Goal: Task Accomplishment & Management: Manage account settings

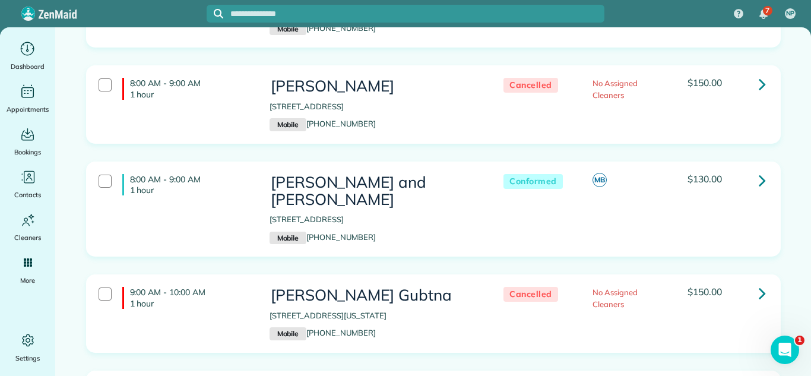
scroll to position [444, 0]
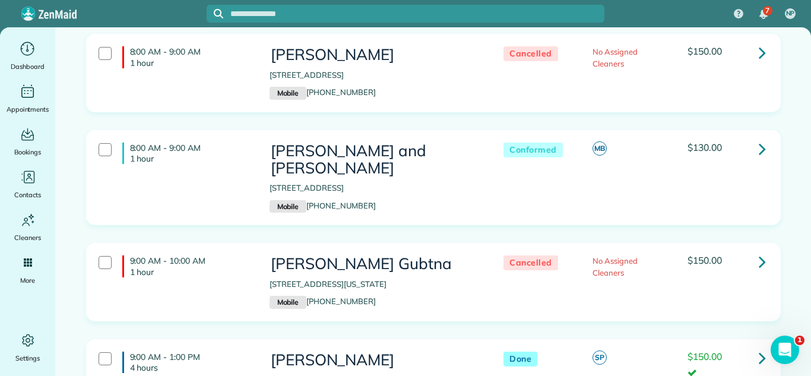
click at [550, 157] on icon at bounding box center [762, 148] width 7 height 21
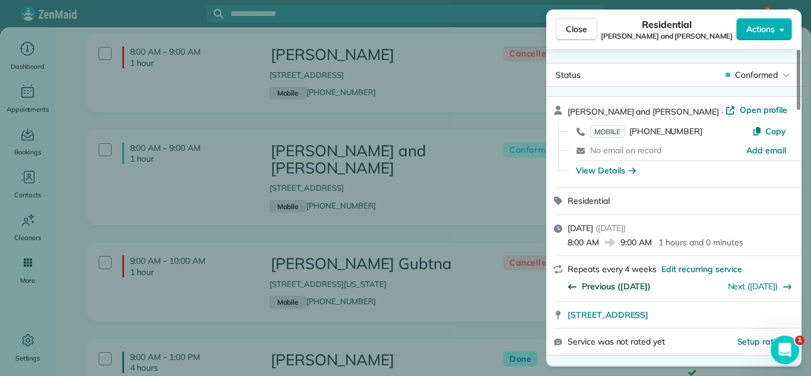
click at [550, 288] on span "Previous (Sep 26)" at bounding box center [616, 286] width 69 height 12
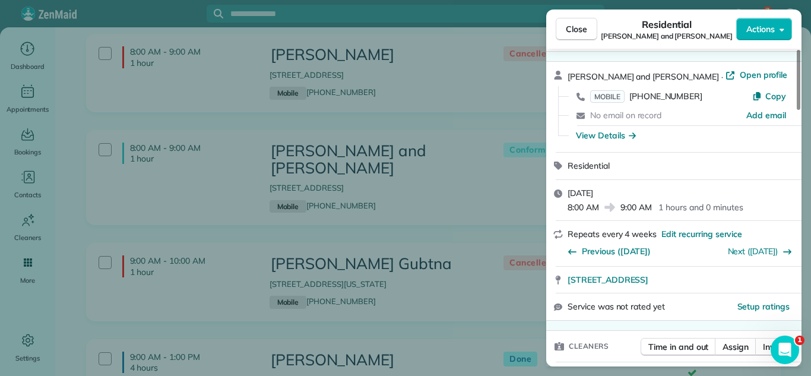
scroll to position [5, 0]
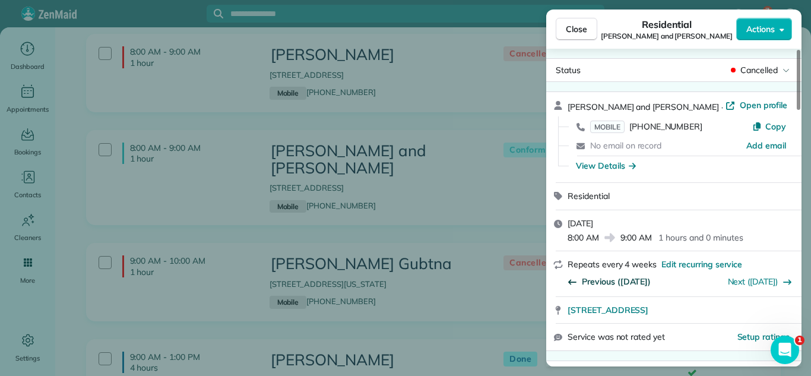
click at [550, 277] on span "Previous (Aug 29)" at bounding box center [616, 282] width 69 height 12
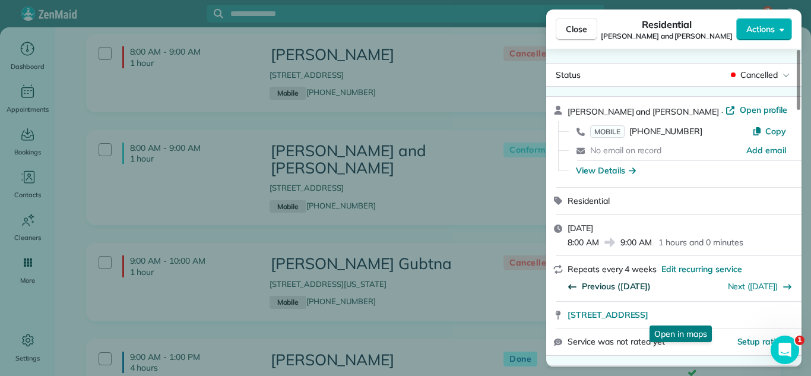
click at [550, 285] on span "Previous (Aug 04)" at bounding box center [616, 286] width 69 height 12
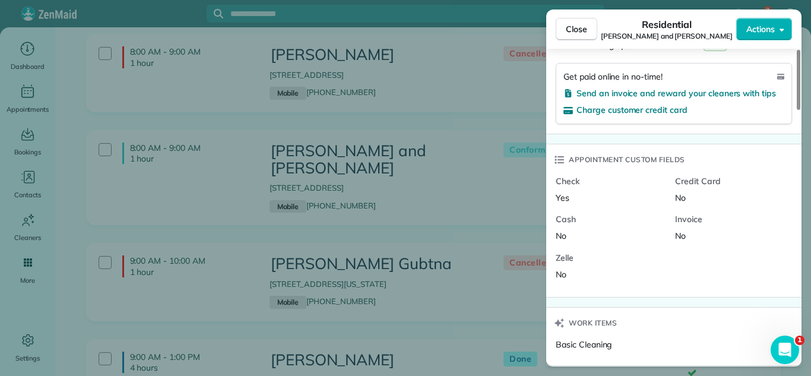
scroll to position [794, 0]
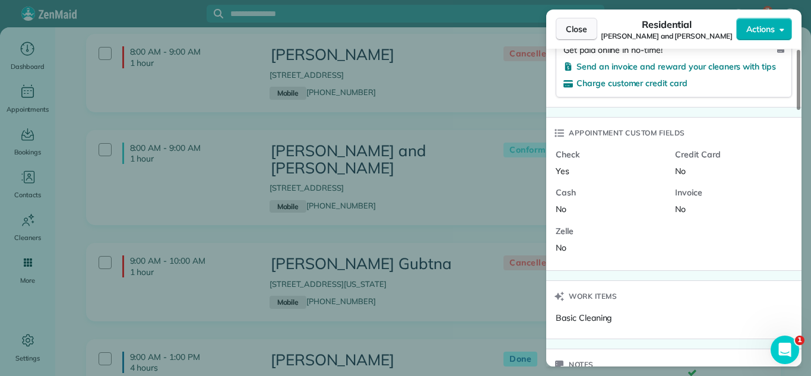
click at [550, 32] on span "Close" at bounding box center [576, 29] width 21 height 12
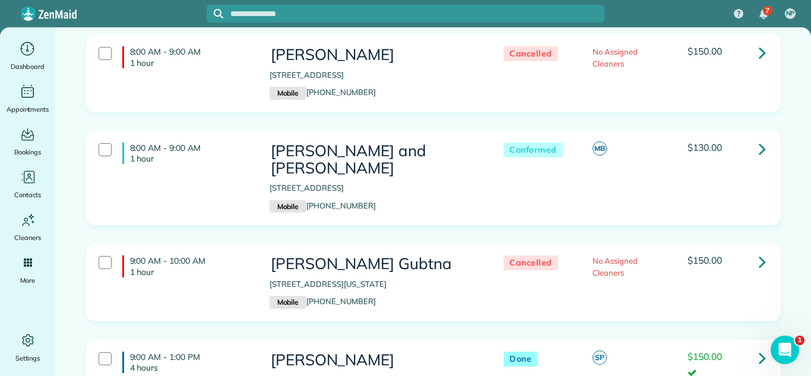
click at [550, 151] on link at bounding box center [763, 149] width 24 height 24
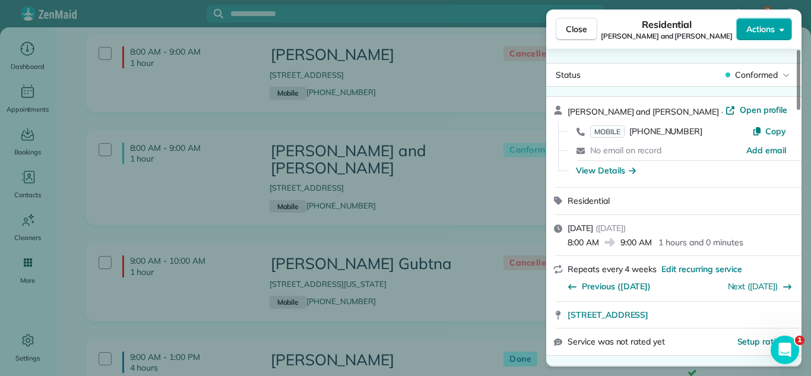
click at [550, 37] on button "Actions" at bounding box center [764, 29] width 56 height 23
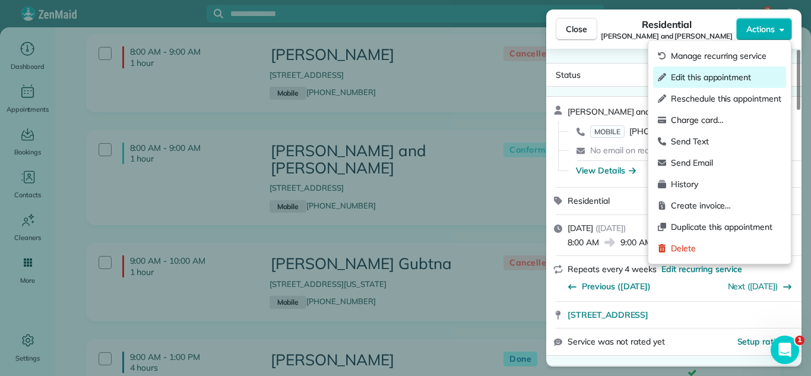
click at [550, 74] on span "Edit this appointment" at bounding box center [726, 77] width 110 height 12
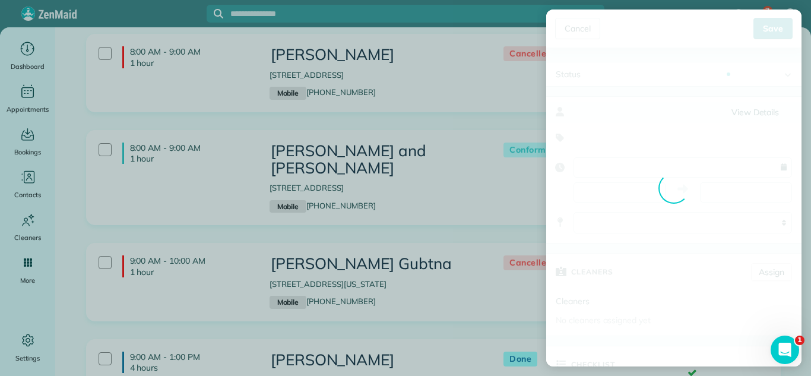
type input "**********"
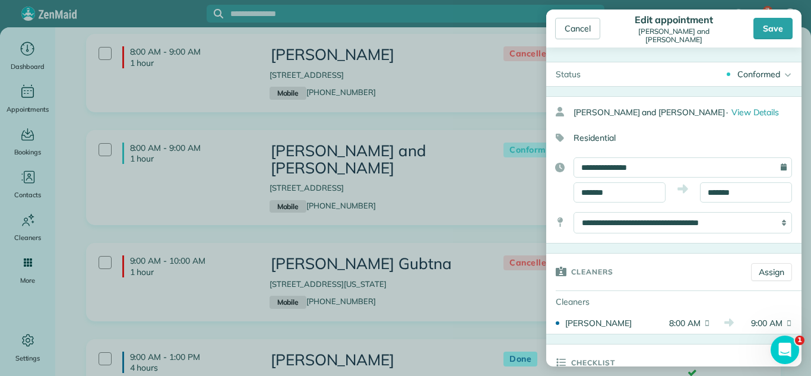
click at [550, 78] on div "Conformed" at bounding box center [759, 74] width 43 height 12
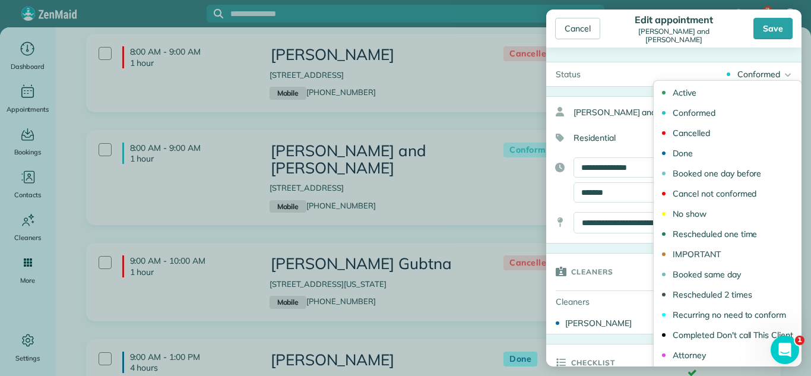
drag, startPoint x: 690, startPoint y: 156, endPoint x: 713, endPoint y: 223, distance: 71.6
click at [550, 156] on div "Done" at bounding box center [683, 153] width 20 height 8
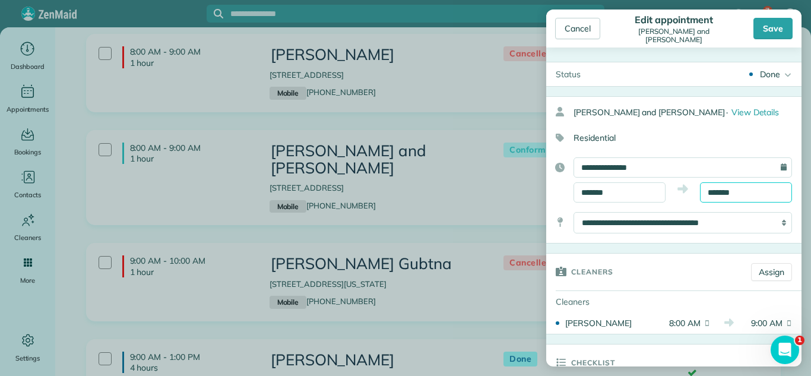
click at [550, 198] on body "7 NP Dashboard Appointments Bookings Contacts Cleaners Invoices Payroll Reports…" at bounding box center [405, 188] width 811 height 376
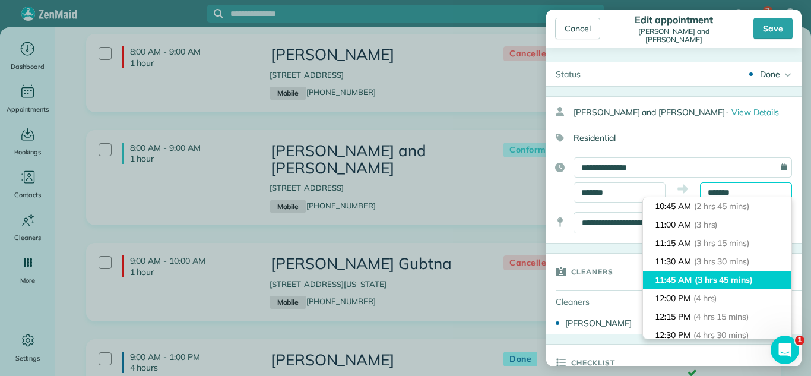
scroll to position [197, 0]
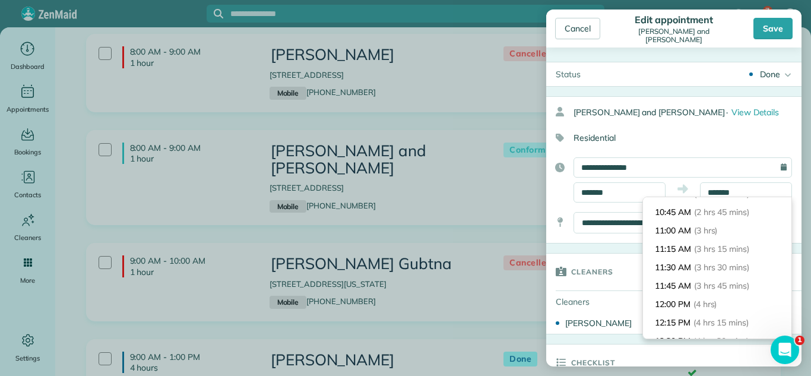
click at [550, 235] on li "11:00 AM (3 hrs)" at bounding box center [717, 231] width 148 height 18
type input "********"
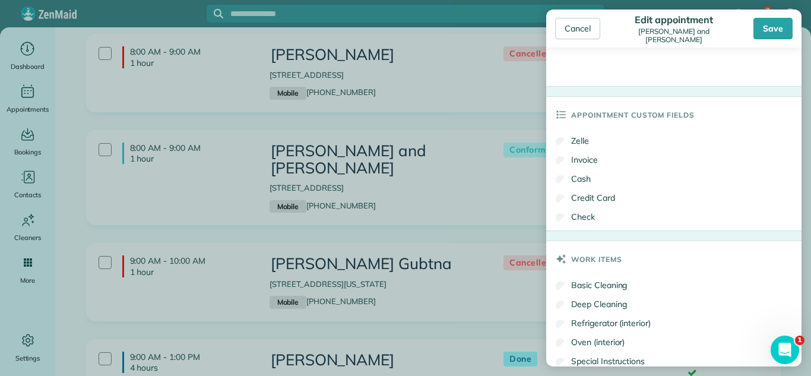
scroll to position [674, 0]
click at [550, 221] on label "Check" at bounding box center [575, 216] width 39 height 12
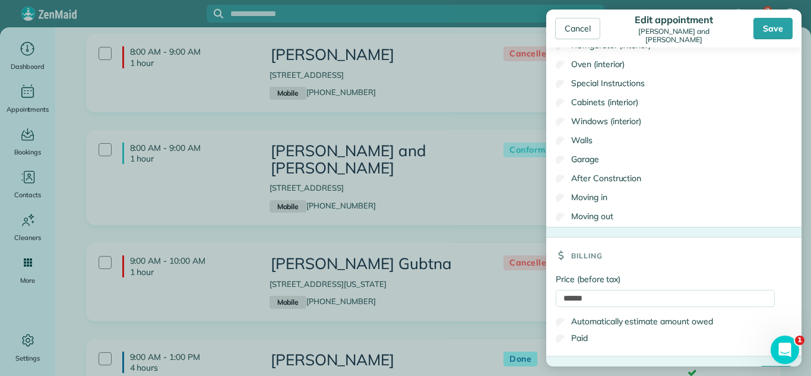
scroll to position [983, 0]
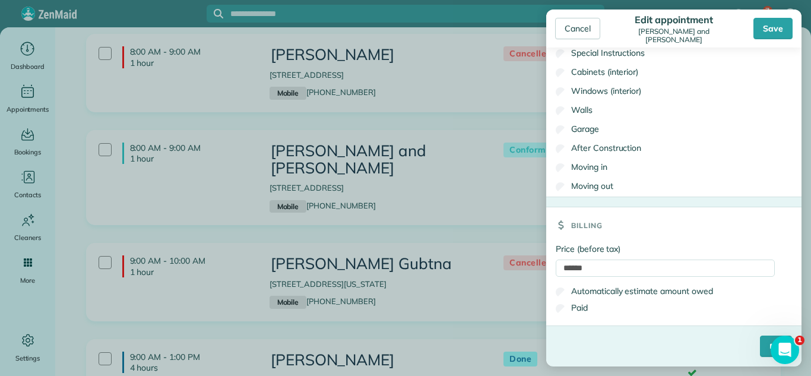
click at [550, 303] on label "Paid" at bounding box center [572, 308] width 32 height 12
click at [550, 331] on input "****" at bounding box center [776, 346] width 32 height 21
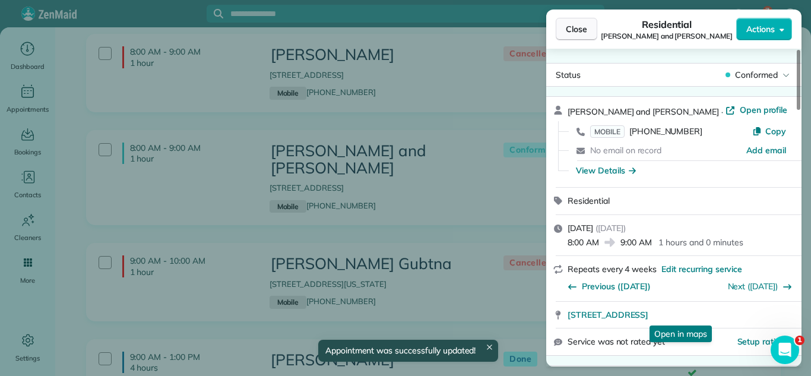
click at [550, 31] on span "Close" at bounding box center [576, 29] width 21 height 12
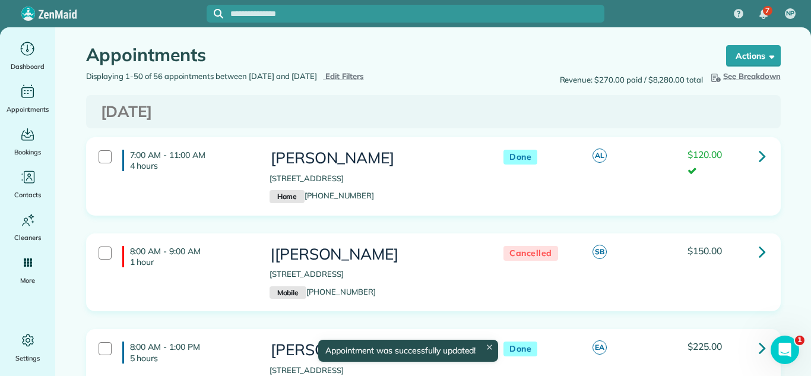
click at [364, 71] on span "Edit Filters" at bounding box center [344, 76] width 39 height 10
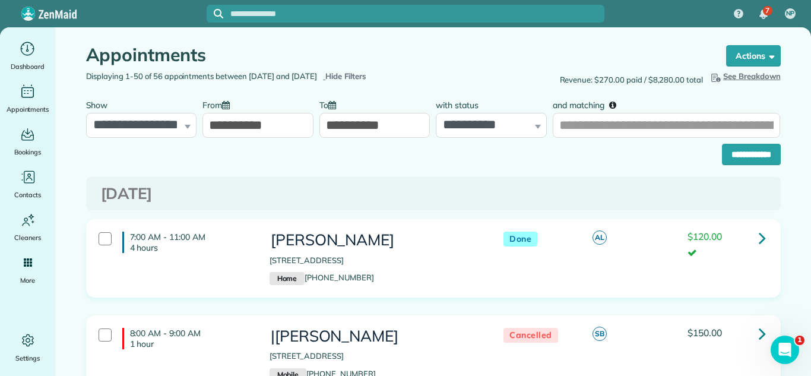
click at [269, 128] on input "**********" at bounding box center [258, 125] width 111 height 25
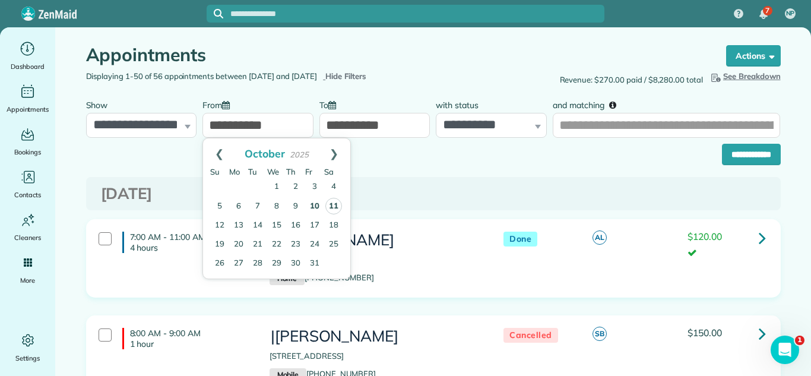
click at [334, 205] on link "11" at bounding box center [333, 206] width 17 height 17
type input "**********"
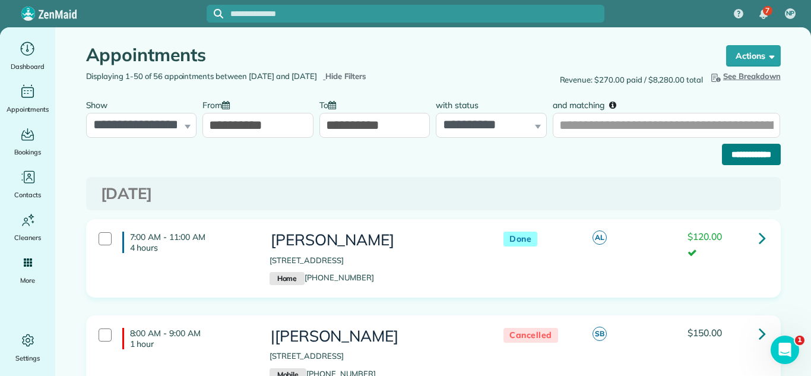
click at [550, 151] on input "**********" at bounding box center [751, 154] width 59 height 21
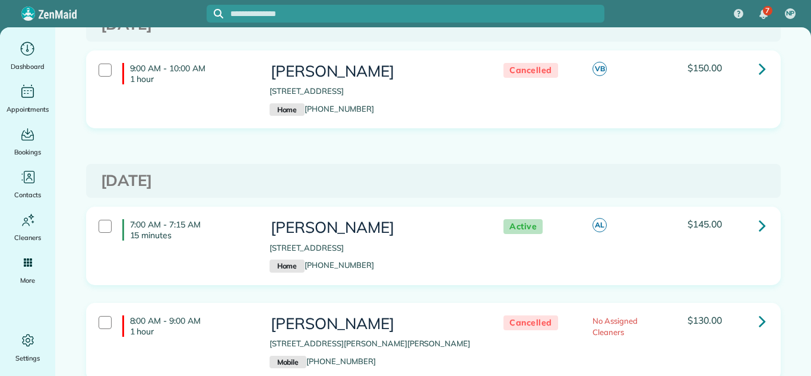
scroll to position [447, 0]
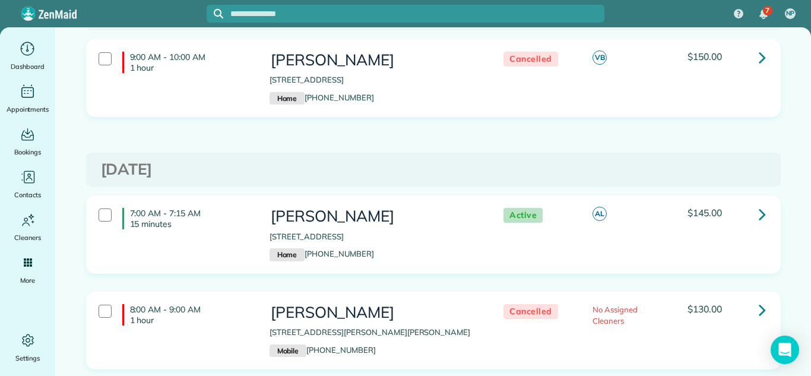
click at [753, 213] on link at bounding box center [763, 214] width 24 height 24
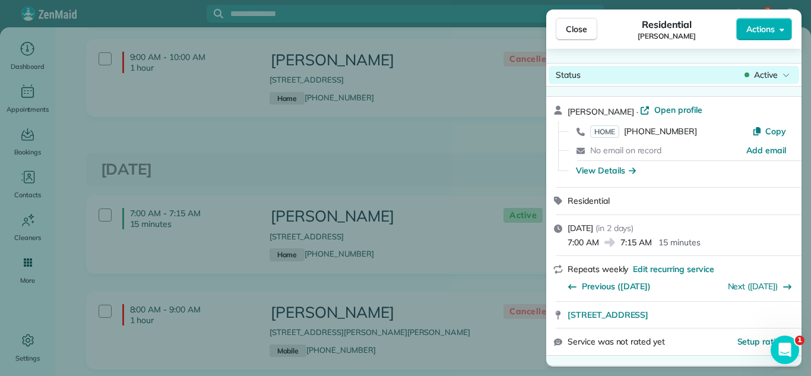
click at [752, 72] on div "Active" at bounding box center [767, 75] width 50 height 12
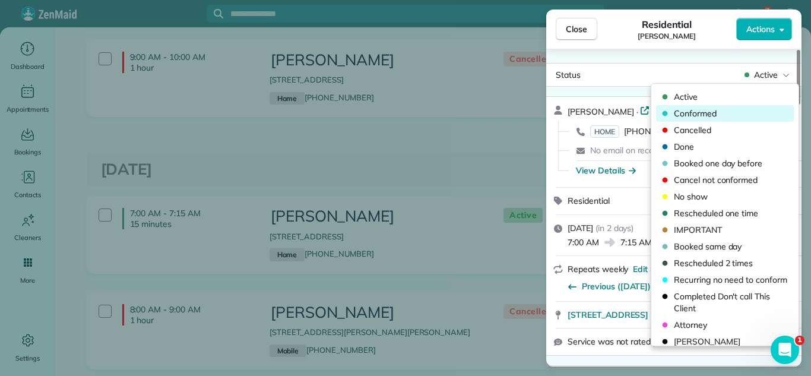
click at [720, 111] on span "Conformed" at bounding box center [733, 113] width 118 height 12
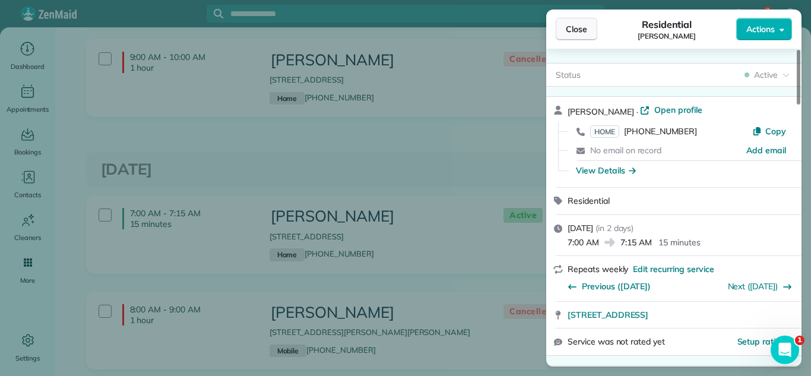
click at [571, 20] on button "Close" at bounding box center [577, 29] width 42 height 23
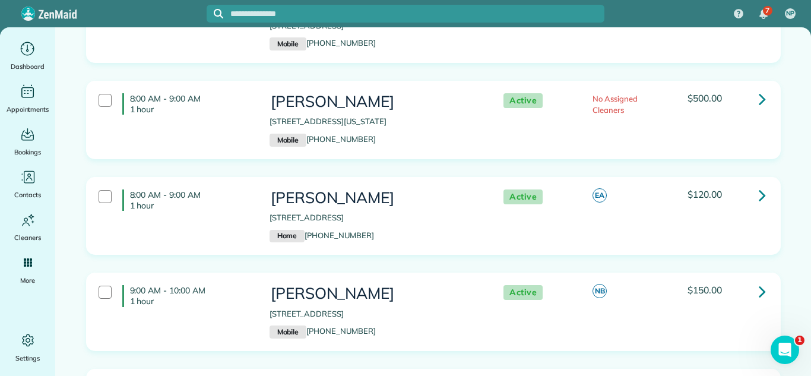
scroll to position [1247, 0]
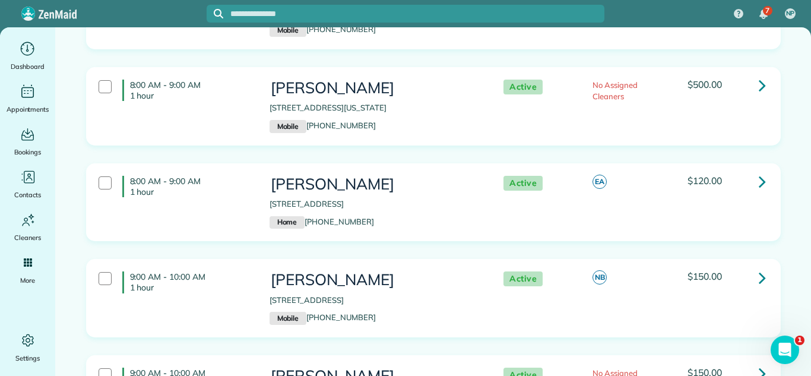
click at [755, 194] on link at bounding box center [763, 182] width 24 height 24
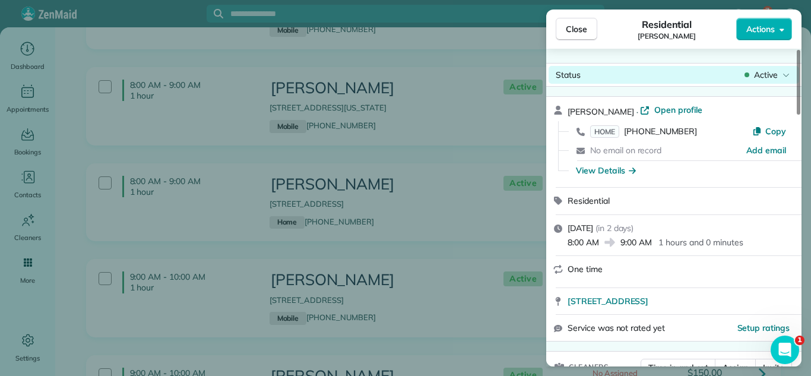
click at [754, 70] on span "Active" at bounding box center [766, 75] width 24 height 12
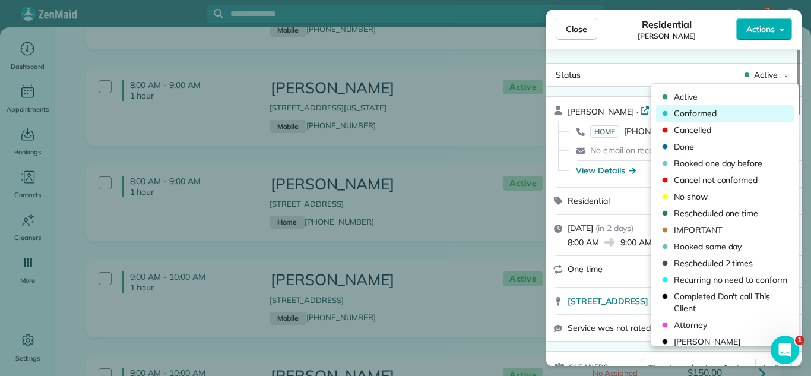
click at [723, 109] on span "Conformed" at bounding box center [733, 113] width 118 height 12
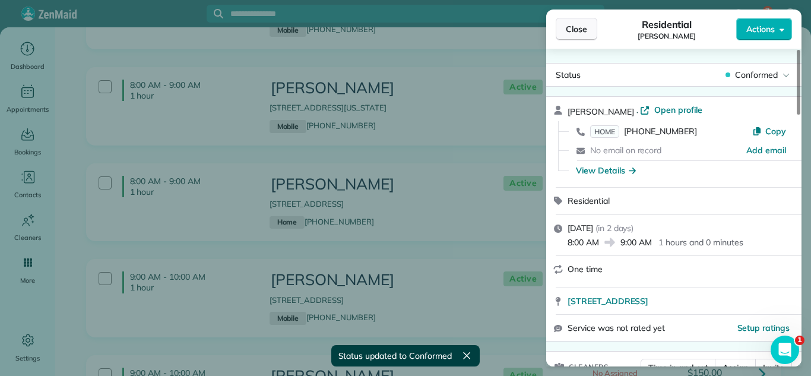
click at [590, 34] on button "Close" at bounding box center [577, 29] width 42 height 23
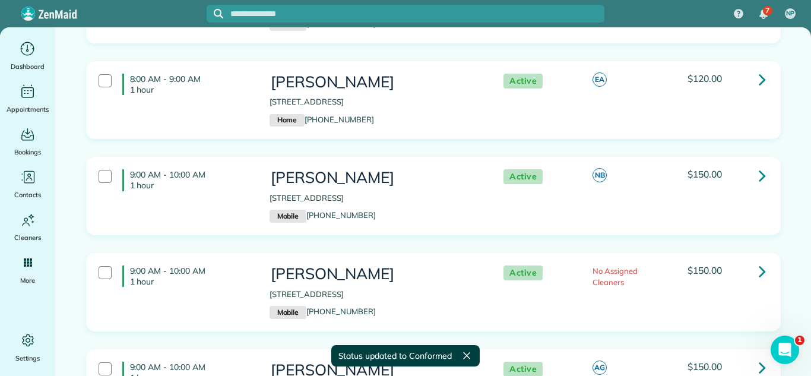
scroll to position [1390, 0]
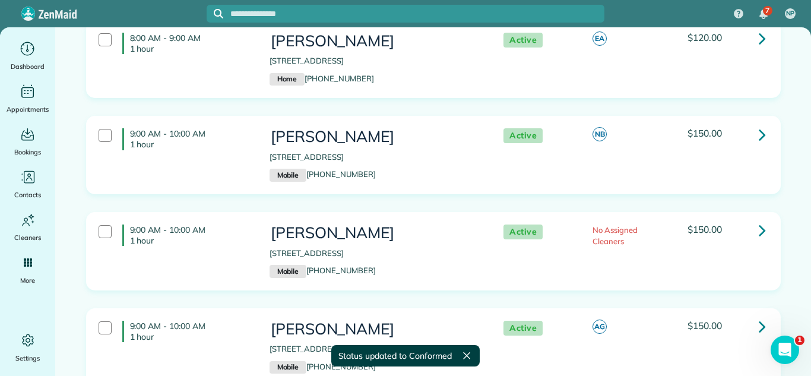
click at [761, 145] on icon at bounding box center [762, 134] width 7 height 21
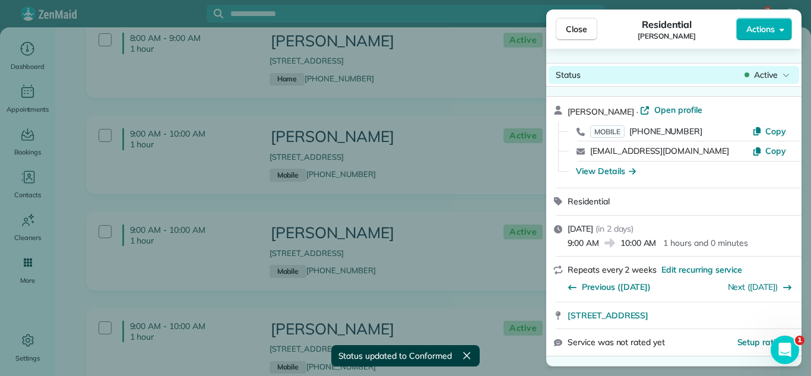
click at [751, 72] on div "Active" at bounding box center [767, 75] width 50 height 12
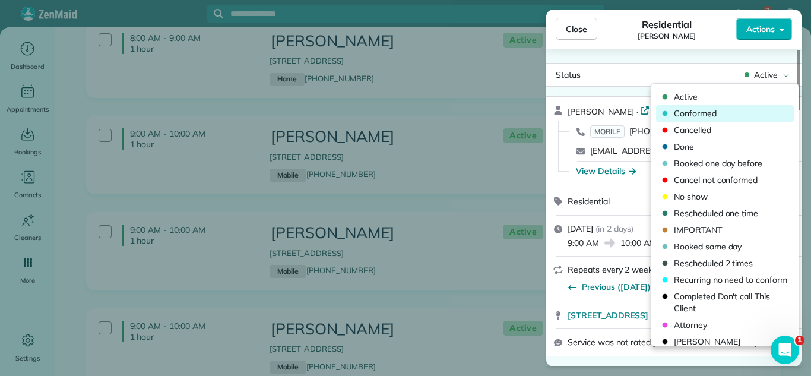
click at [726, 106] on div "Conformed" at bounding box center [725, 113] width 138 height 17
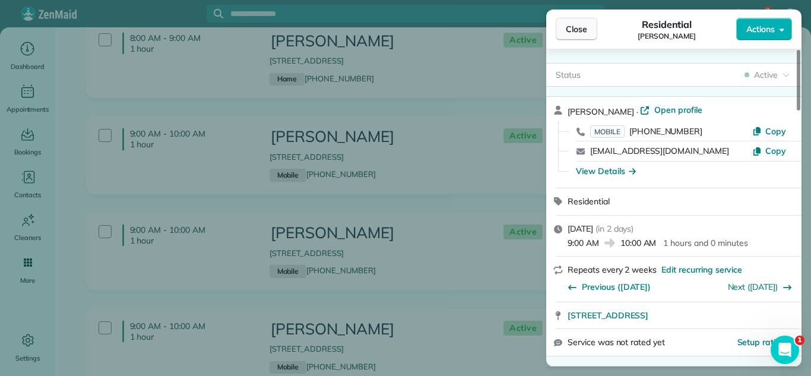
click at [578, 25] on span "Close" at bounding box center [576, 29] width 21 height 12
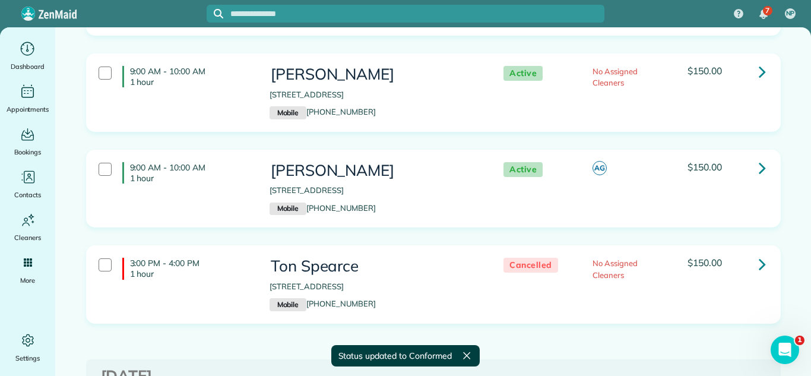
scroll to position [1584, 0]
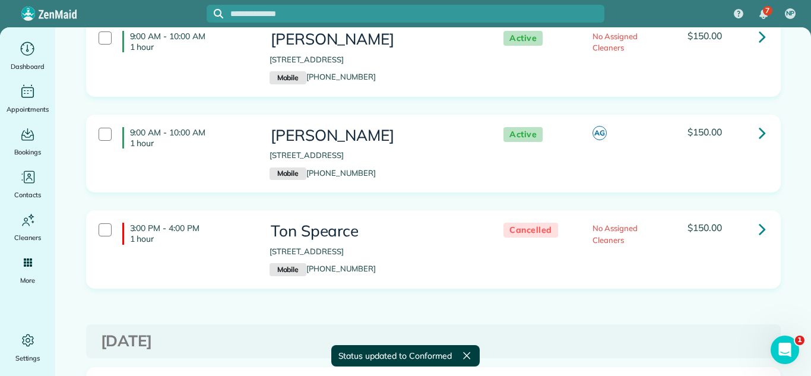
click at [764, 143] on icon at bounding box center [762, 132] width 7 height 21
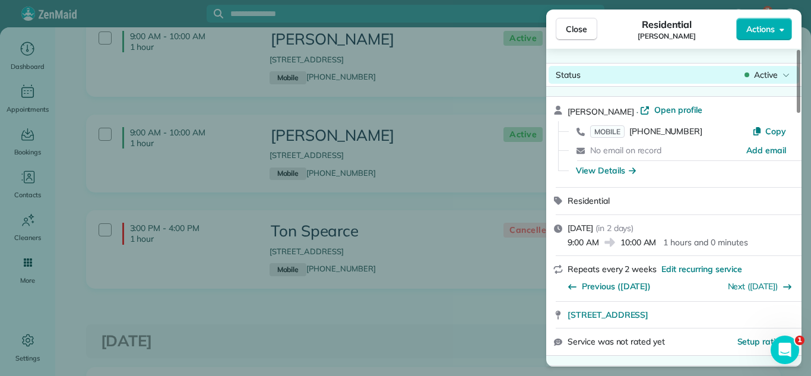
click at [755, 66] on div "Status Active" at bounding box center [674, 75] width 251 height 18
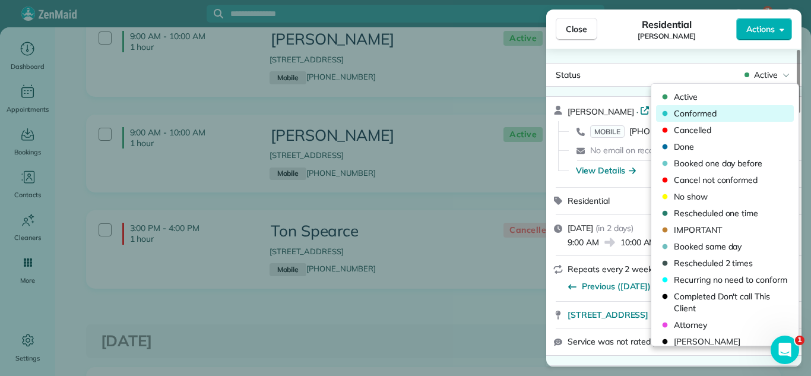
click at [704, 113] on span "Conformed" at bounding box center [733, 113] width 118 height 12
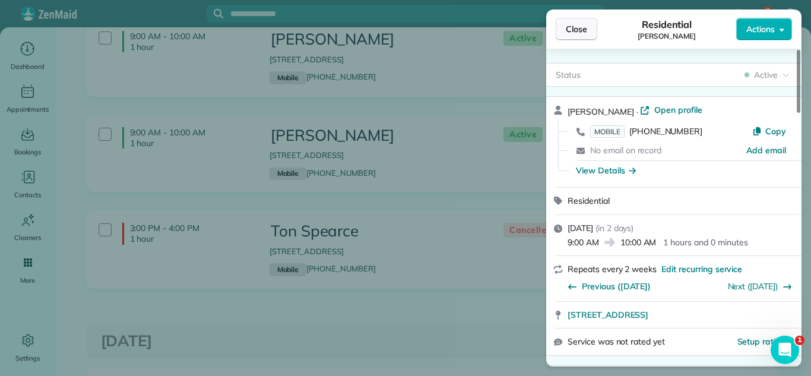
click at [584, 31] on span "Close" at bounding box center [576, 29] width 21 height 12
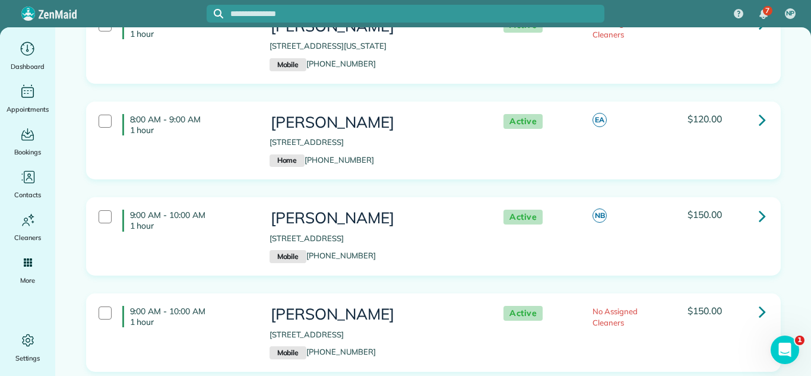
scroll to position [1342, 0]
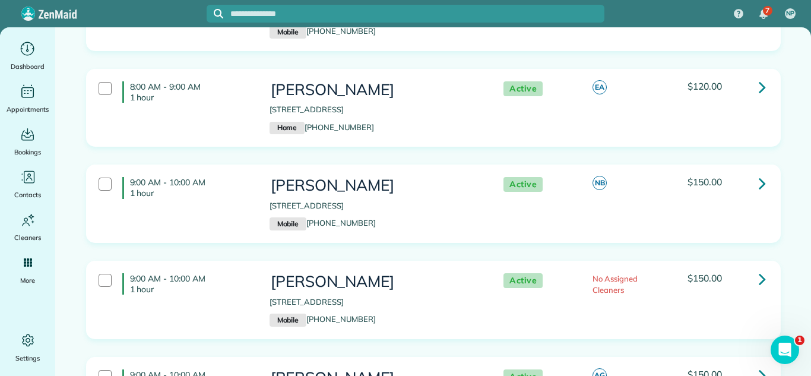
click at [757, 195] on link at bounding box center [763, 183] width 24 height 24
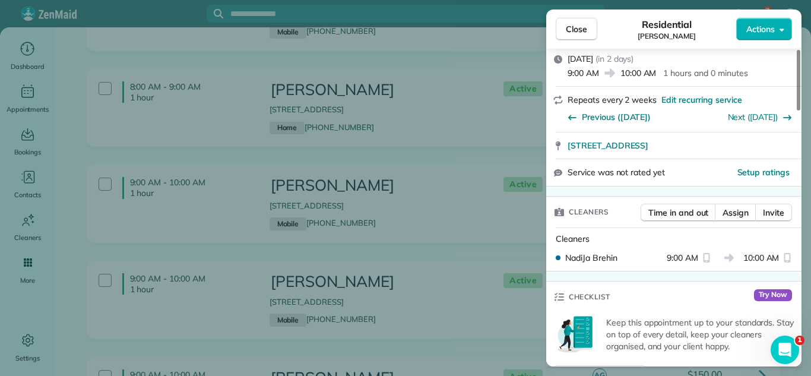
scroll to position [207, 0]
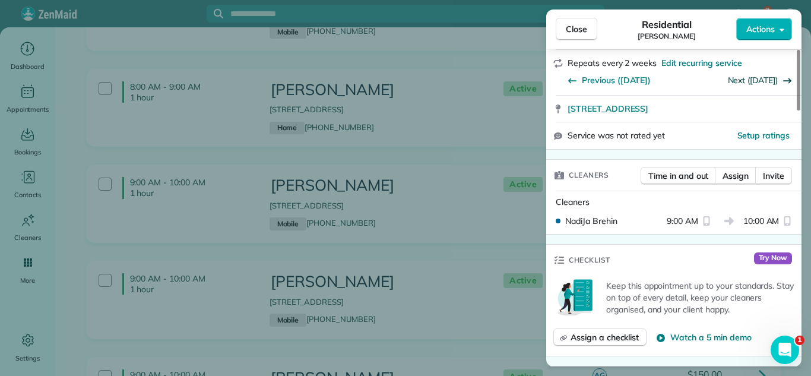
click at [743, 80] on link "Next ([DATE])" at bounding box center [753, 80] width 50 height 11
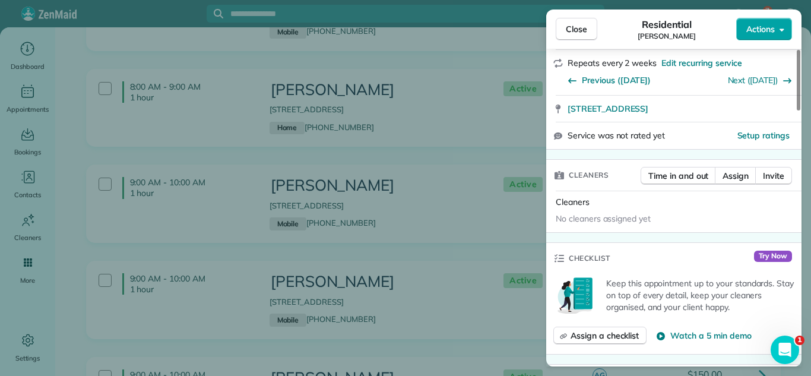
click at [752, 24] on span "Actions" at bounding box center [761, 29] width 29 height 12
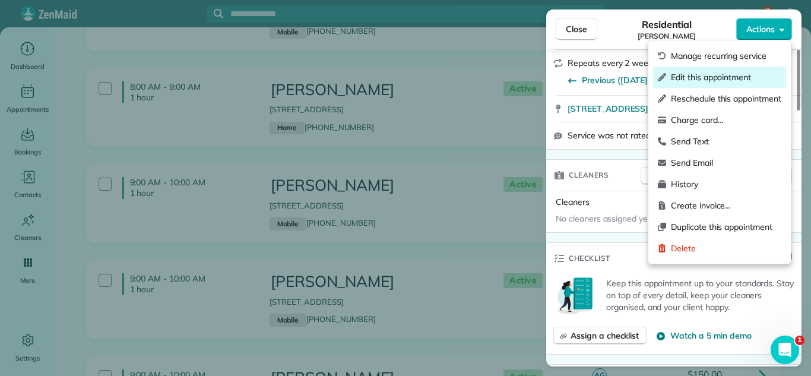
click at [685, 80] on span "Edit this appointment" at bounding box center [726, 77] width 110 height 12
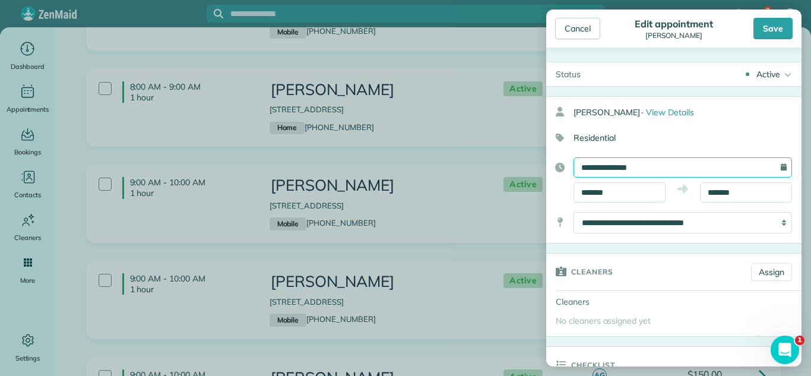
click at [615, 170] on input "**********" at bounding box center [683, 167] width 219 height 20
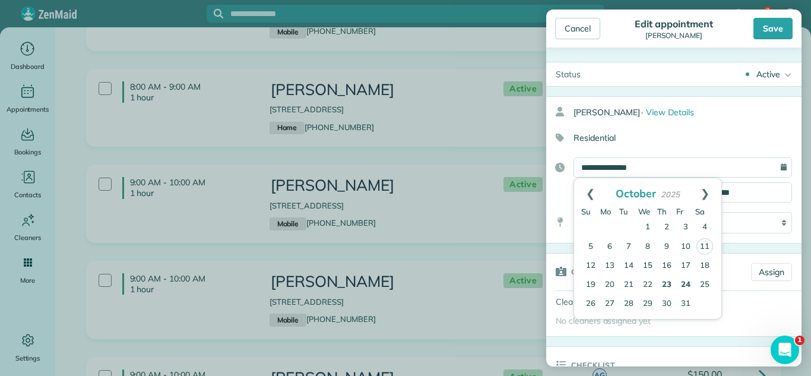
click at [666, 284] on link "23" at bounding box center [666, 285] width 19 height 19
type input "**********"
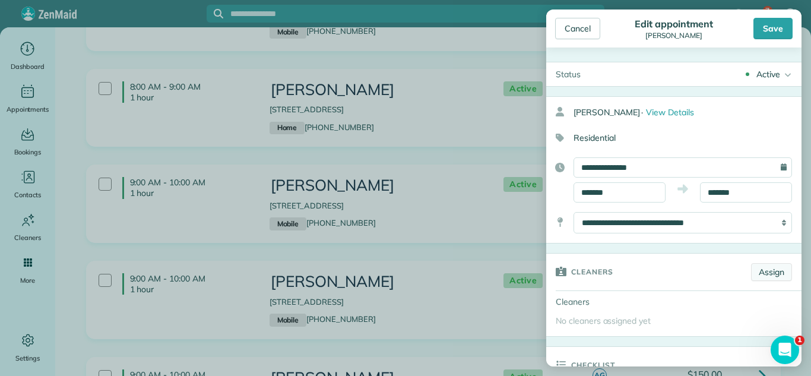
click at [756, 267] on link "Assign" at bounding box center [771, 272] width 41 height 18
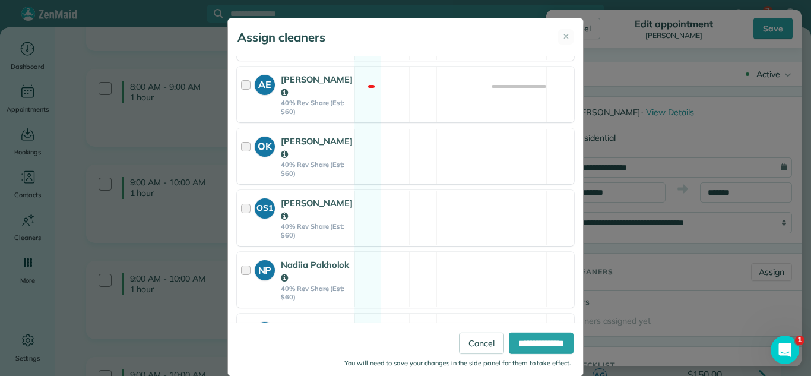
scroll to position [761, 0]
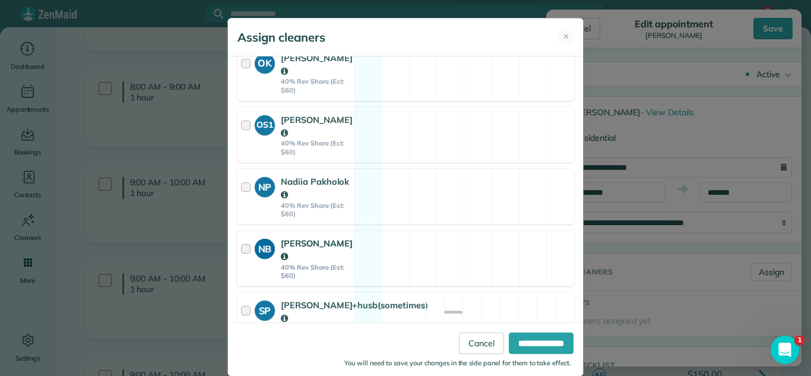
click at [377, 231] on div "NB [PERSON_NAME] 40% Rev Share (Est: $60) Available" at bounding box center [405, 258] width 337 height 56
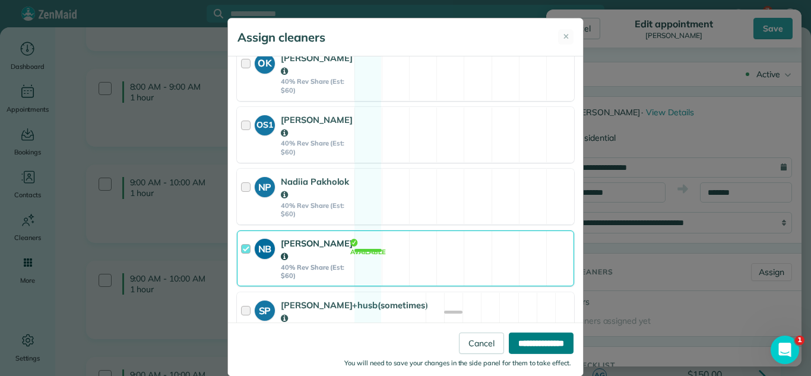
click at [521, 343] on input "**********" at bounding box center [541, 343] width 65 height 21
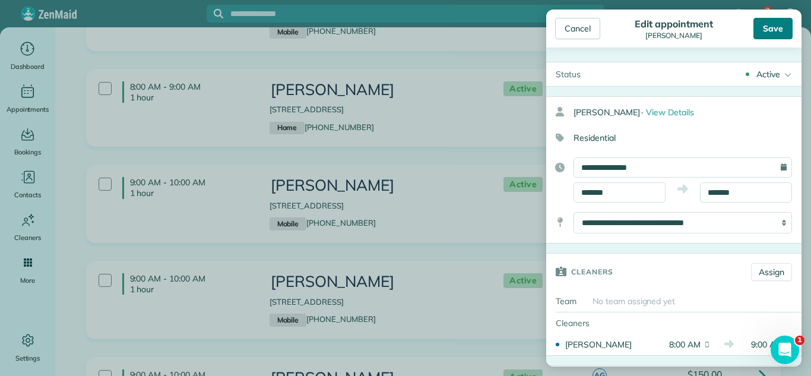
click at [776, 37] on div "Save" at bounding box center [773, 28] width 39 height 21
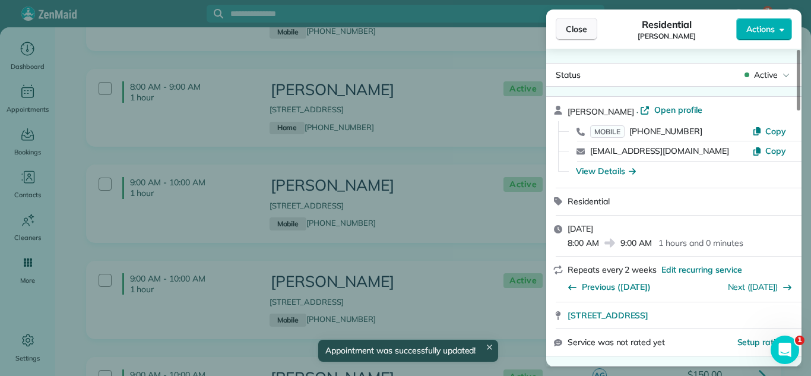
click at [563, 23] on button "Close" at bounding box center [577, 29] width 42 height 23
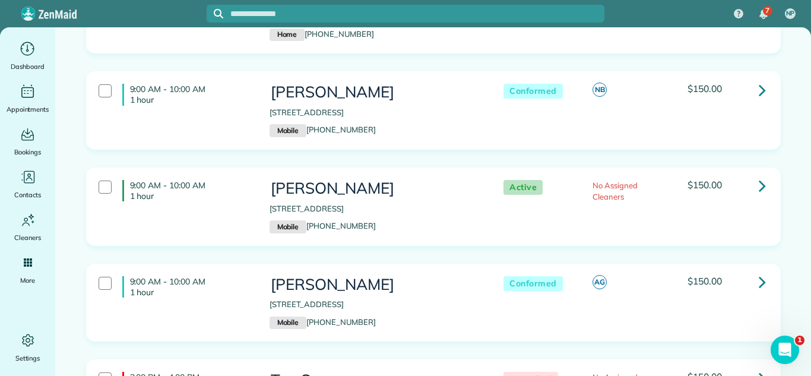
scroll to position [1433, 0]
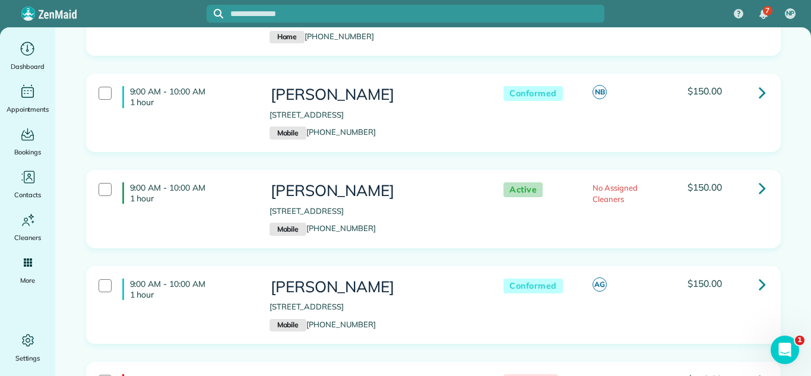
click at [600, 170] on div "9:00 AM - 10:00 AM 1 hour Kimberly Olson 5540 Chancery Road Gurnee IL 60031 Mob…" at bounding box center [433, 122] width 713 height 96
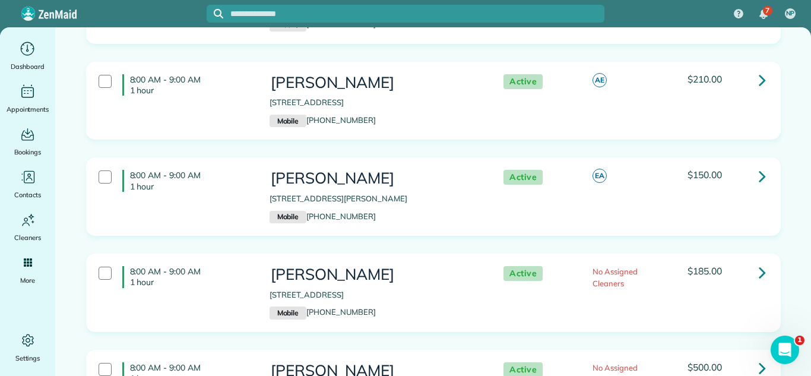
scroll to position [950, 0]
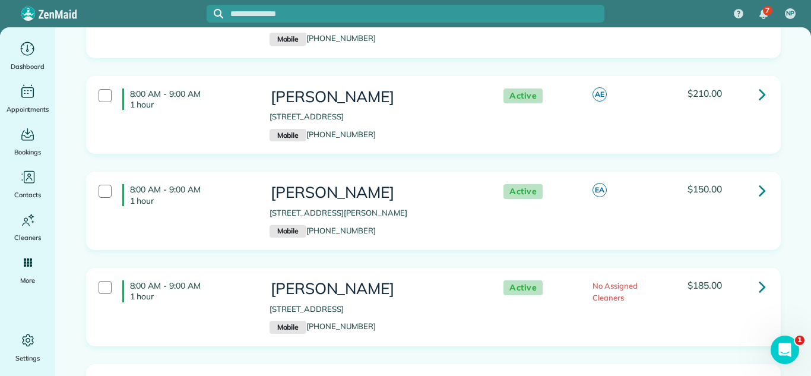
click at [651, 268] on div "8:00 AM - 9:00 AM 1 hour Jackie benacka 991 Noelle Bend Lake in the Hills IL 60…" at bounding box center [433, 220] width 713 height 96
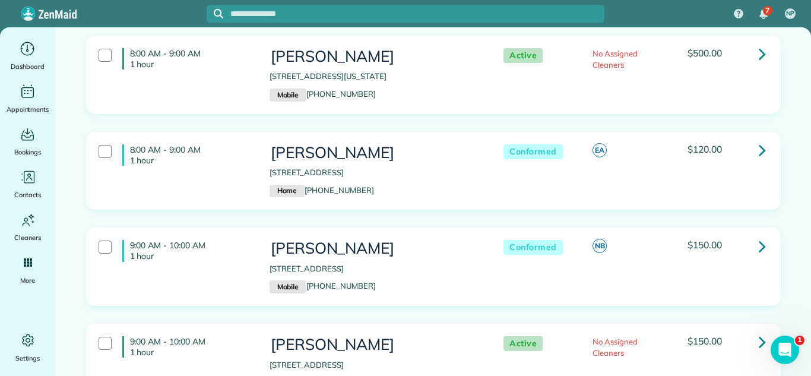
click at [617, 228] on div "8:00 AM - 9:00 AM 1 hour Angie Kotsinonos 6905 North Karlov Avenue Lincolnwood …" at bounding box center [433, 180] width 713 height 96
click at [644, 132] on div "8:00 AM - 9:00 AM 1 hour Ojus Padston 1324 South Indiana Avenue Chicago IL 6060…" at bounding box center [433, 84] width 713 height 96
